Goal: Transaction & Acquisition: Book appointment/travel/reservation

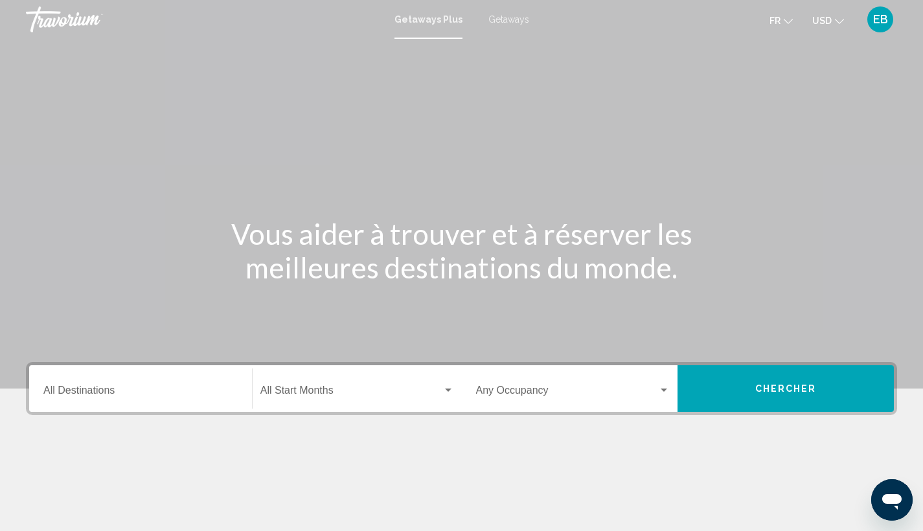
click at [720, 421] on div "Destination All Destinations Start Month All Start Months Occupancy Any Occupan…" at bounding box center [461, 453] width 923 height 183
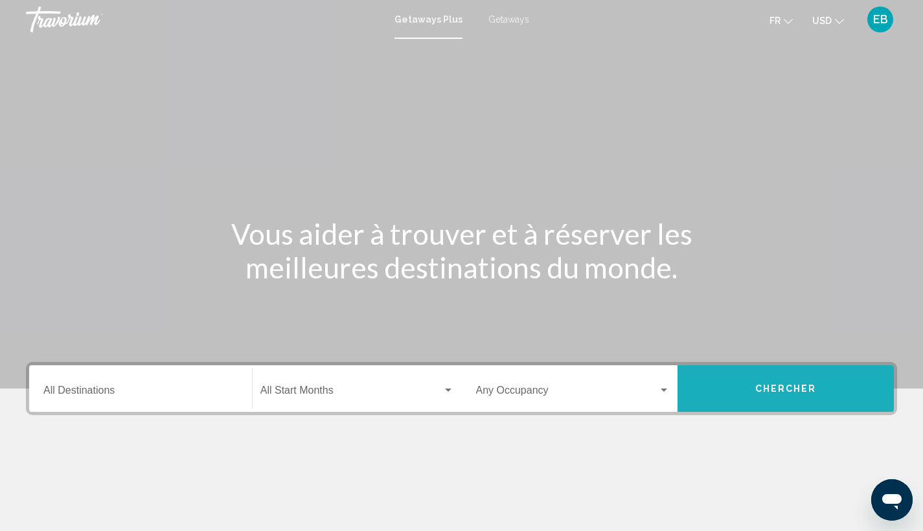
click at [726, 389] on button "Chercher" at bounding box center [786, 388] width 216 height 47
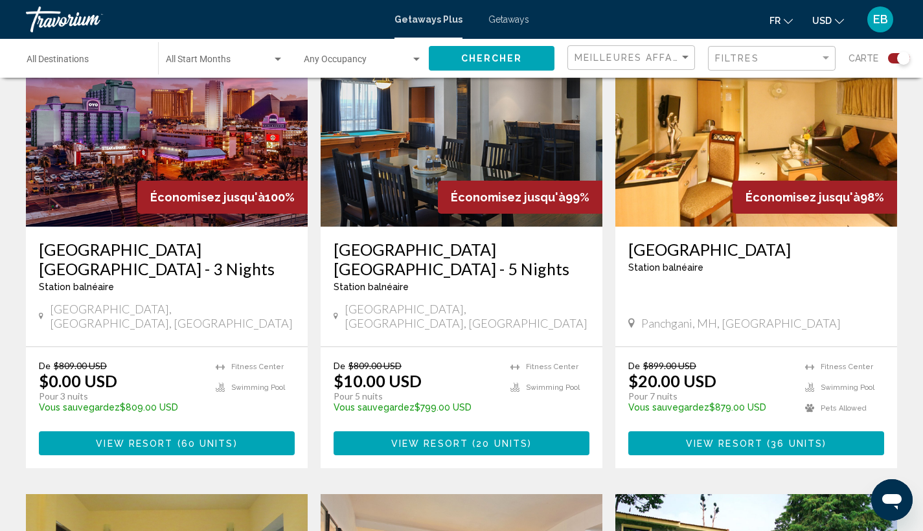
scroll to position [520, 0]
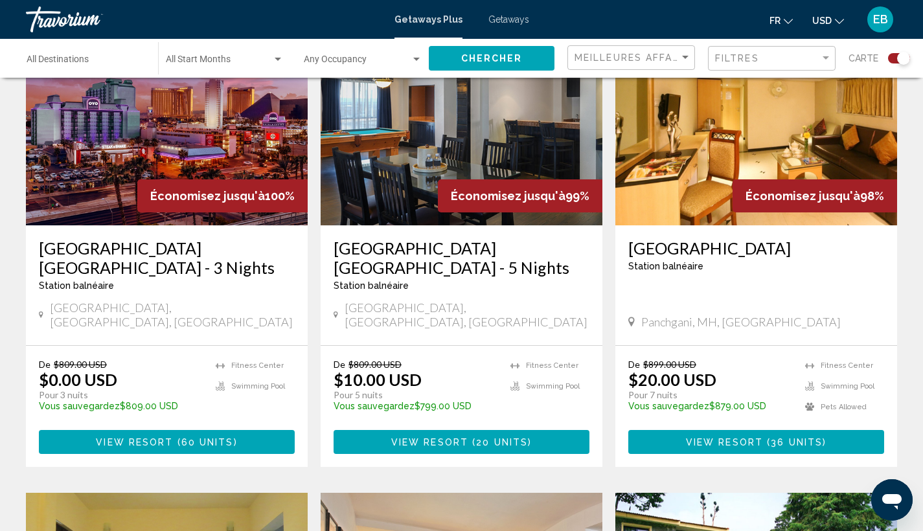
click at [838, 21] on icon "Change currency" at bounding box center [839, 21] width 9 height 5
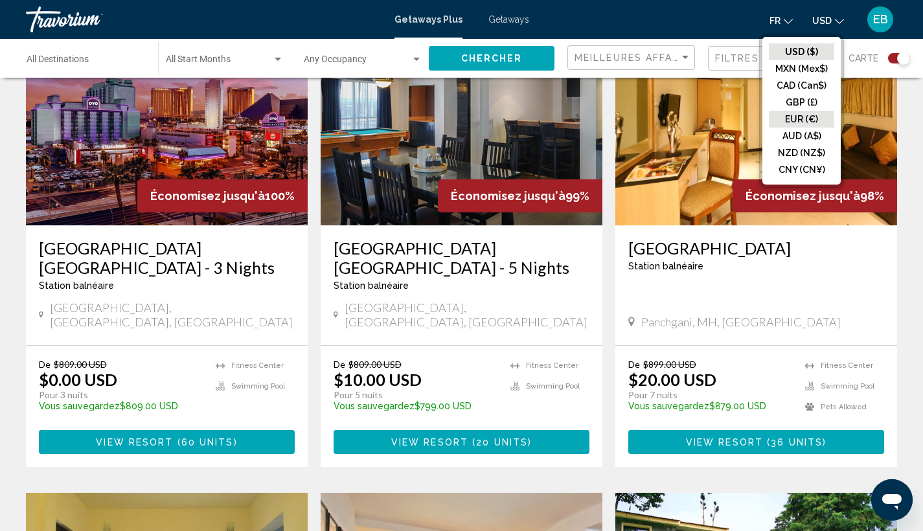
click at [800, 119] on button "EUR (€)" at bounding box center [801, 119] width 65 height 17
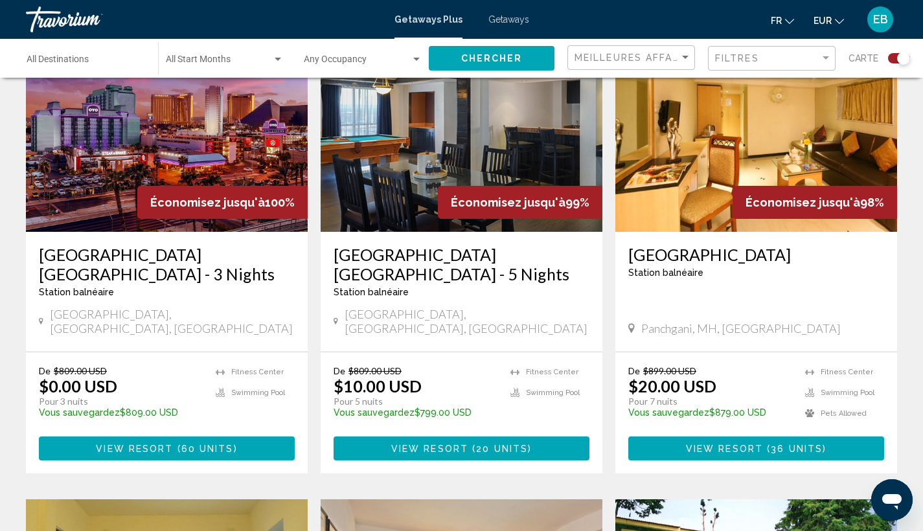
scroll to position [584, 0]
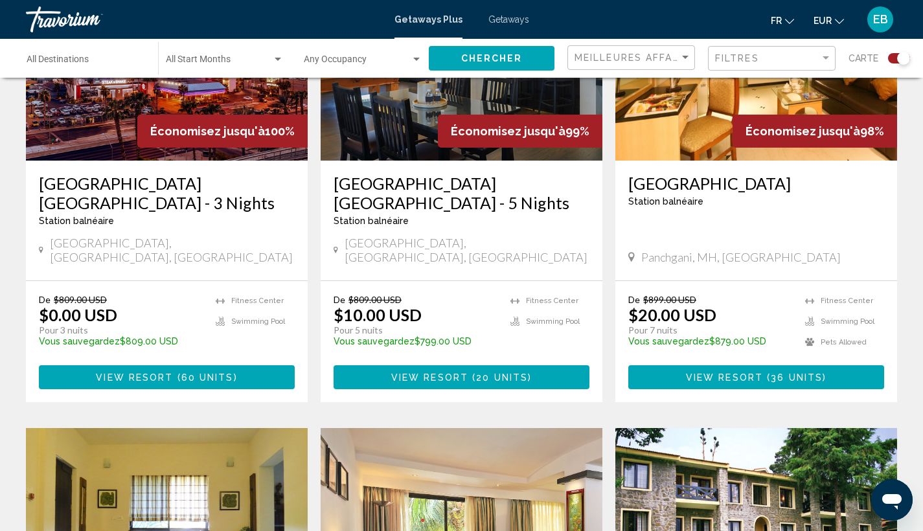
click at [462, 365] on button "View Resort ( 20 units )" at bounding box center [462, 377] width 256 height 24
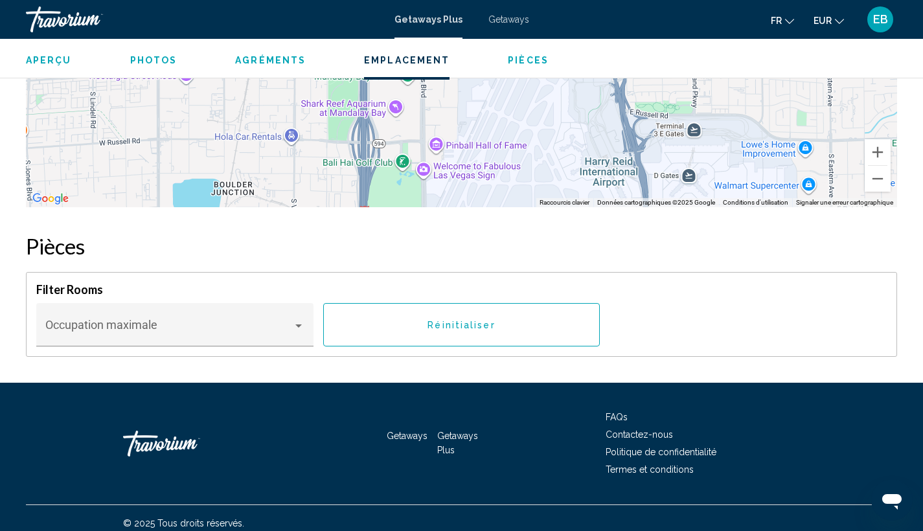
scroll to position [1725, 0]
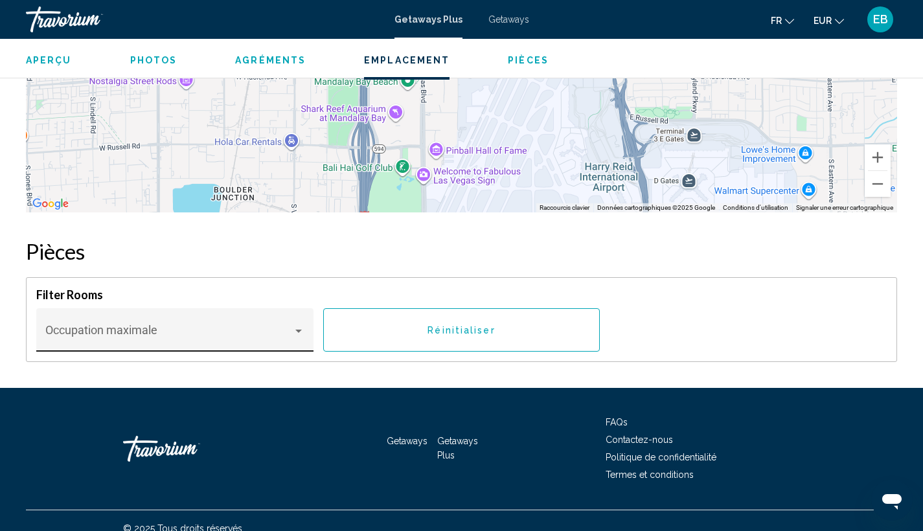
click at [246, 327] on div "Occupation maximale" at bounding box center [175, 334] width 260 height 34
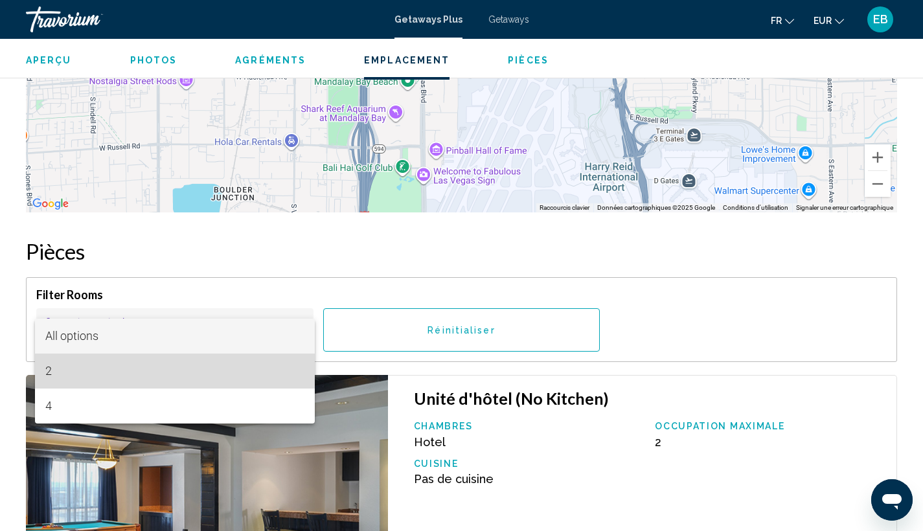
click at [239, 382] on span "2" at bounding box center [175, 371] width 260 height 35
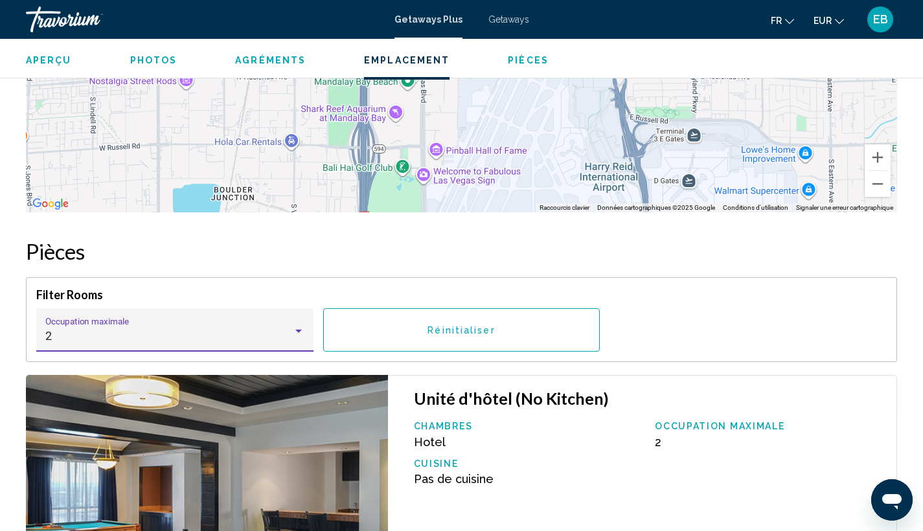
click at [700, 298] on h4 "Filter Rooms" at bounding box center [461, 295] width 851 height 14
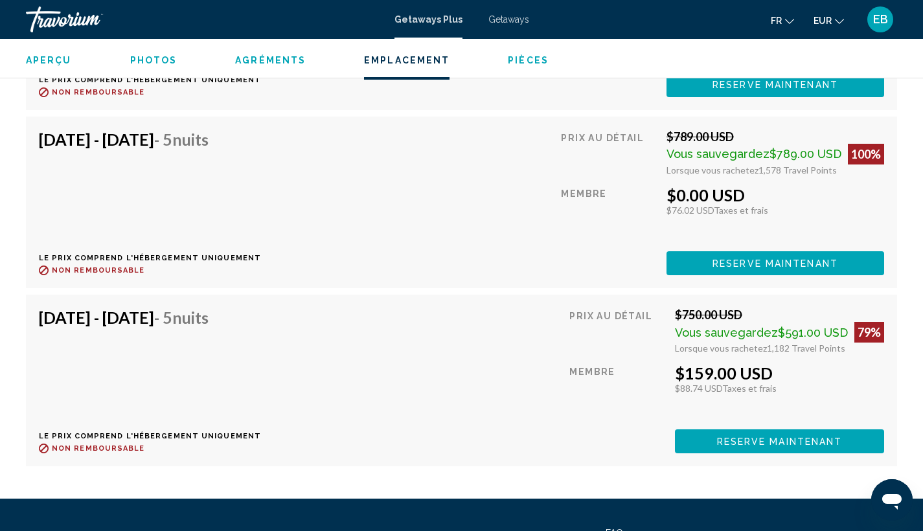
scroll to position [2435, 0]
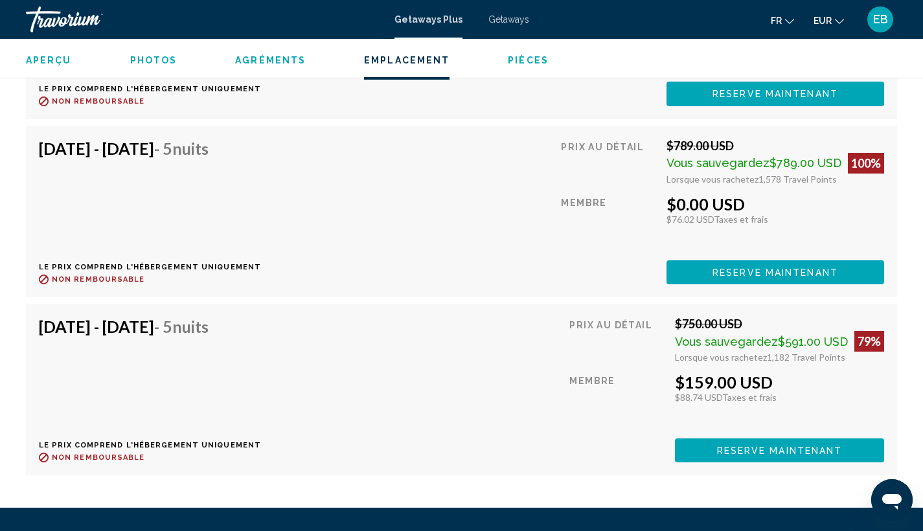
drag, startPoint x: 678, startPoint y: 325, endPoint x: 749, endPoint y: 323, distance: 71.3
click at [749, 323] on div "$750.00 USD" at bounding box center [779, 324] width 209 height 14
click at [751, 378] on div "$159.00 USD" at bounding box center [779, 382] width 209 height 19
click at [735, 453] on span "Reserve maintenant" at bounding box center [780, 451] width 126 height 10
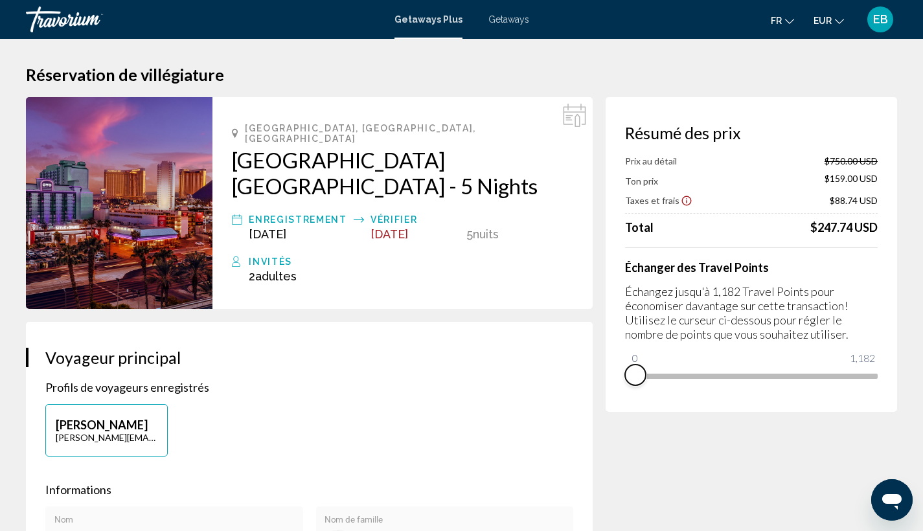
drag, startPoint x: 871, startPoint y: 392, endPoint x: 590, endPoint y: 389, distance: 281.2
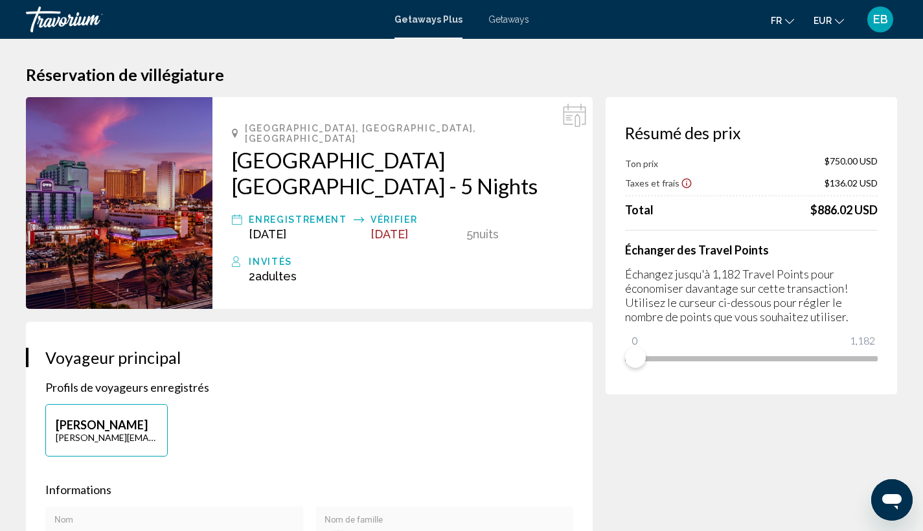
drag, startPoint x: 811, startPoint y: 210, endPoint x: 893, endPoint y: 211, distance: 82.3
click at [893, 211] on div "Résumé des prix Ton prix $750.00 USD Taxes et frais $136.02 USD Total $886.02 U…" at bounding box center [752, 245] width 292 height 297
click at [825, 206] on div "$886.02 USD" at bounding box center [844, 210] width 67 height 14
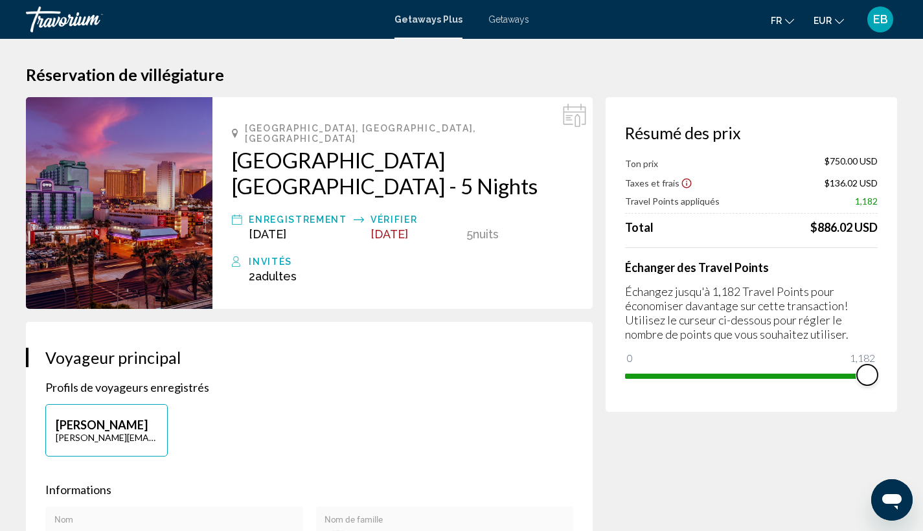
drag, startPoint x: 637, startPoint y: 354, endPoint x: 932, endPoint y: 354, distance: 295.5
click at [923, 354] on html "Passer au contenu principal Getaways Plus Getaways fr English Español Français …" at bounding box center [461, 265] width 923 height 531
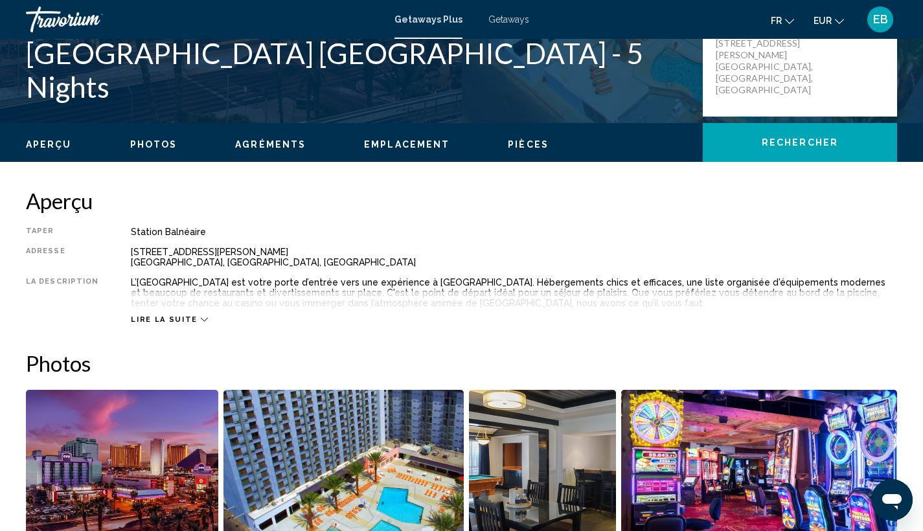
scroll to position [238, 0]
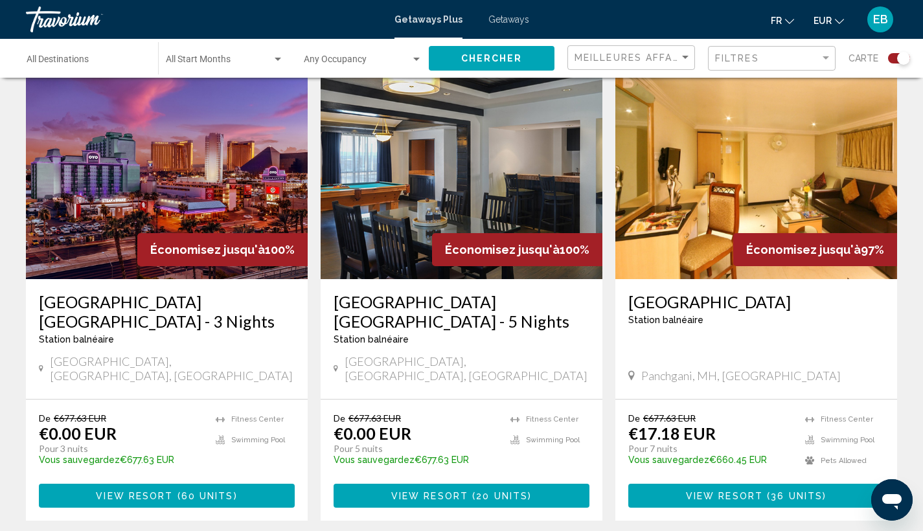
scroll to position [476, 0]
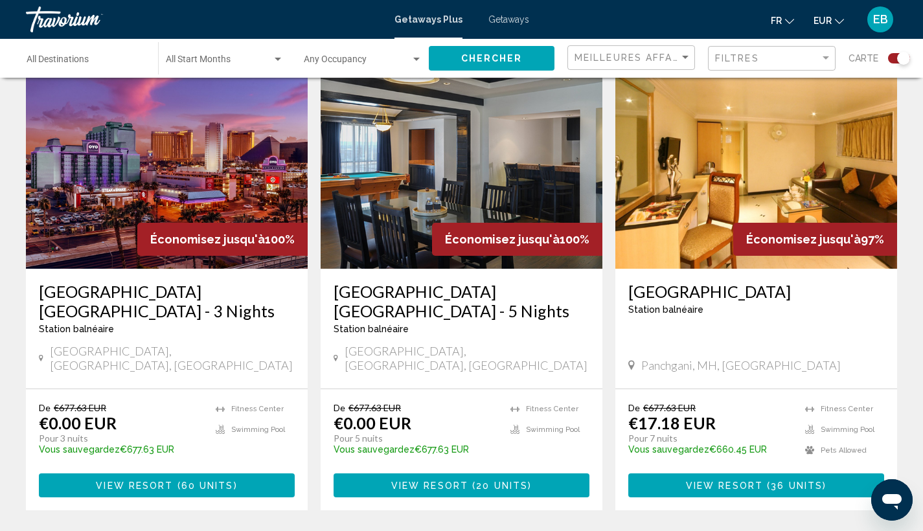
drag, startPoint x: 755, startPoint y: 225, endPoint x: 890, endPoint y: 220, distance: 134.9
click at [890, 223] on div "Économisez jusqu'à 97%" at bounding box center [815, 239] width 164 height 33
